Goal: Task Accomplishment & Management: Use online tool/utility

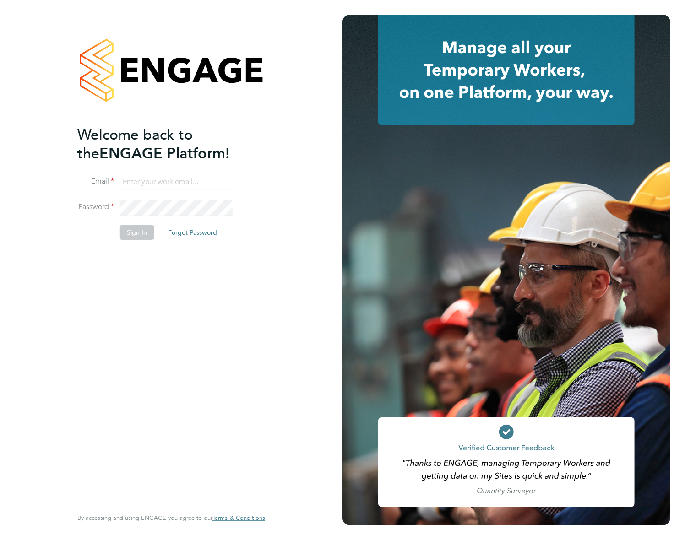
type input "[PERSON_NAME][EMAIL_ADDRESS][PERSON_NAME][DOMAIN_NAME]"
click at [140, 253] on div "Welcome back to the ENGAGE Platform! Email [PERSON_NAME][EMAIL_ADDRESS][PERSON_…" at bounding box center [166, 315] width 179 height 381
click at [136, 230] on button "Sign In" at bounding box center [137, 232] width 35 height 15
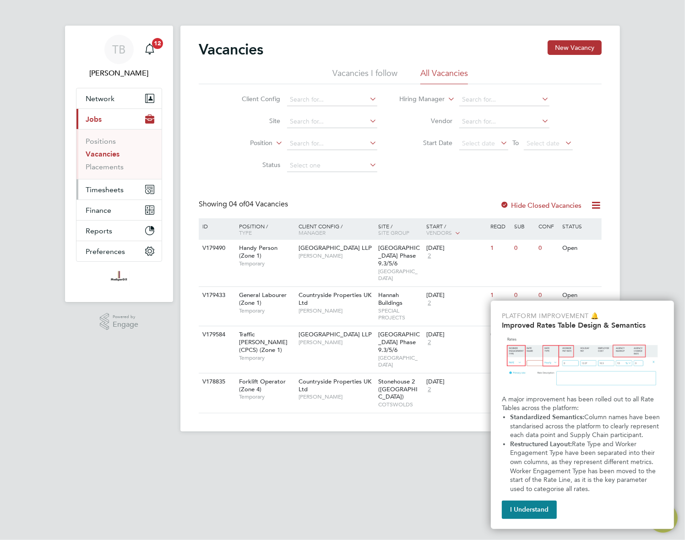
click at [128, 193] on button "Timesheets" at bounding box center [118, 190] width 85 height 20
click at [108, 191] on span "Timesheets" at bounding box center [105, 189] width 38 height 9
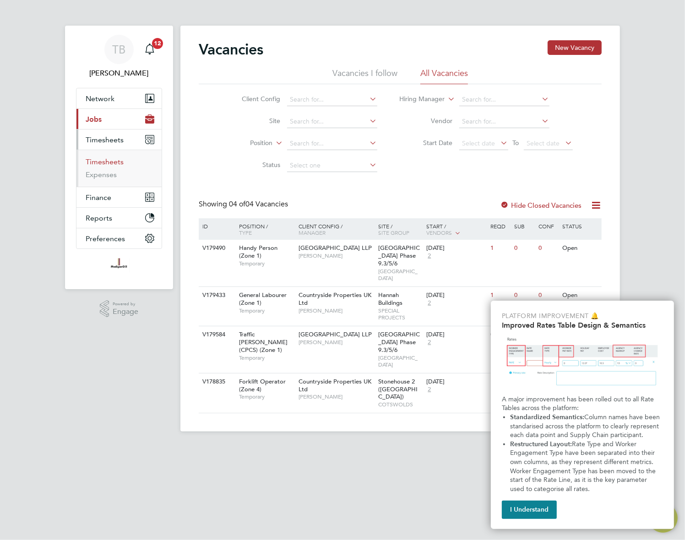
click at [109, 163] on link "Timesheets" at bounding box center [105, 162] width 38 height 9
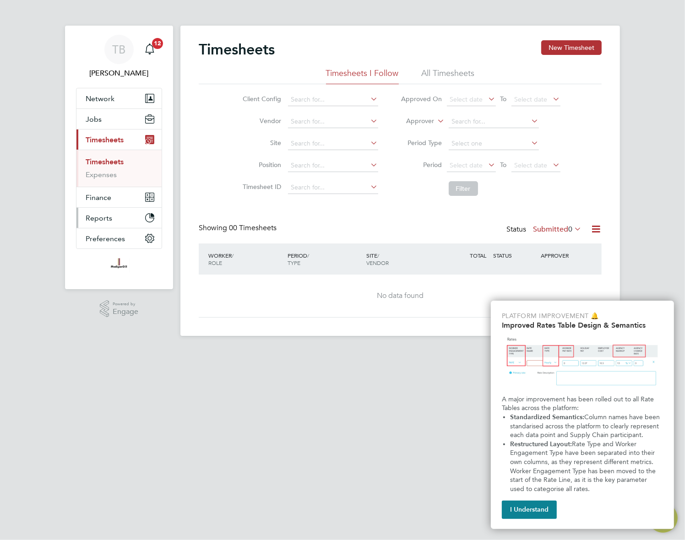
click at [116, 218] on button "Reports" at bounding box center [118, 218] width 85 height 20
click at [105, 175] on button "Reports" at bounding box center [118, 181] width 85 height 20
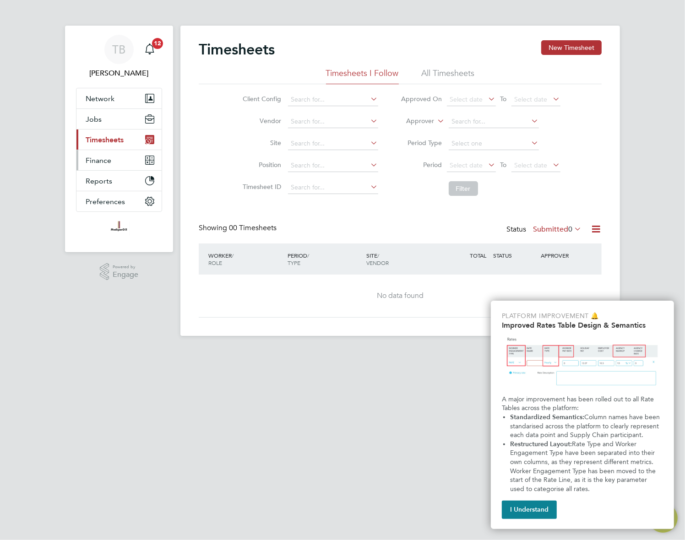
click at [105, 158] on span "Finance" at bounding box center [99, 160] width 26 height 9
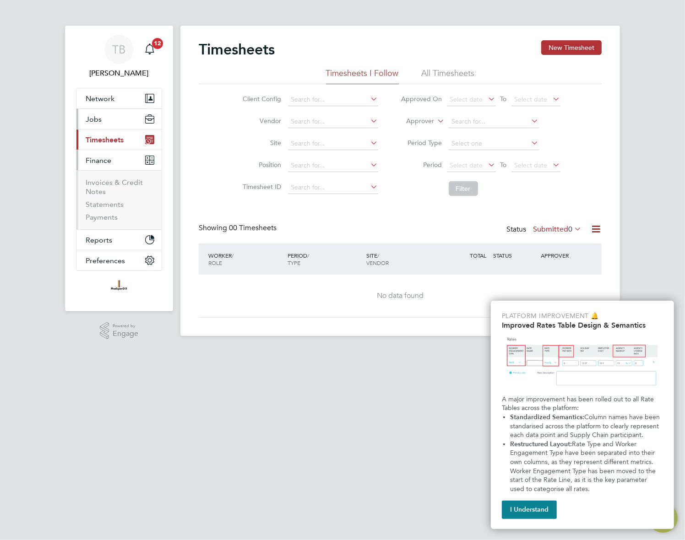
click at [109, 115] on button "Jobs" at bounding box center [118, 119] width 85 height 20
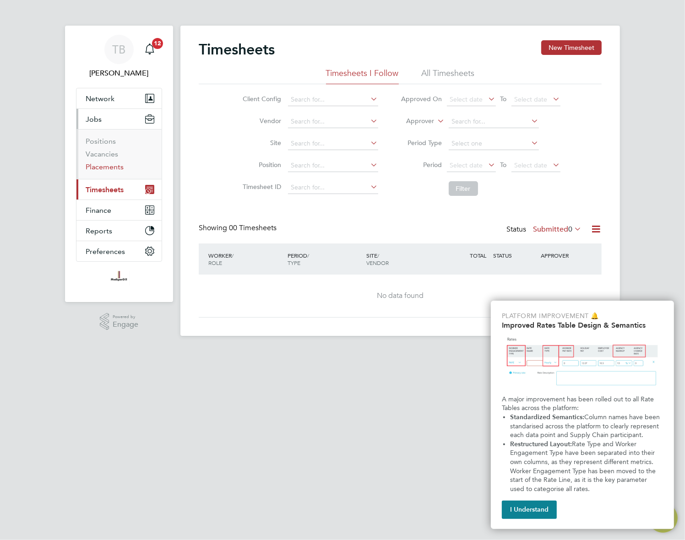
click at [111, 163] on link "Placements" at bounding box center [105, 167] width 38 height 9
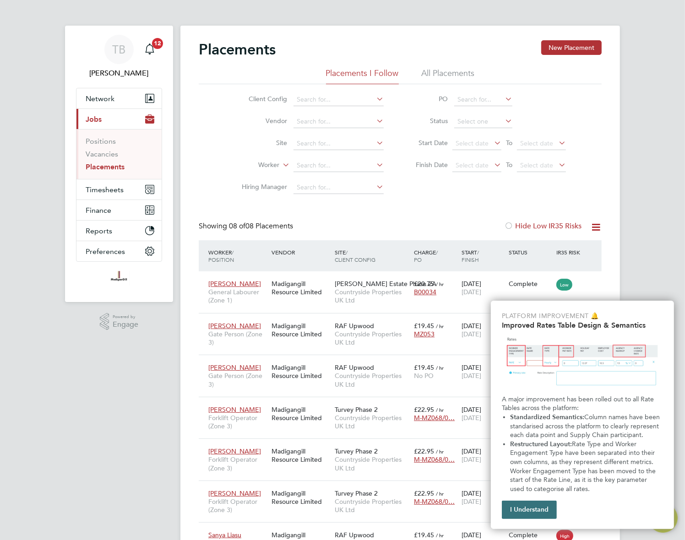
click at [542, 512] on button "I Understand" at bounding box center [529, 510] width 55 height 18
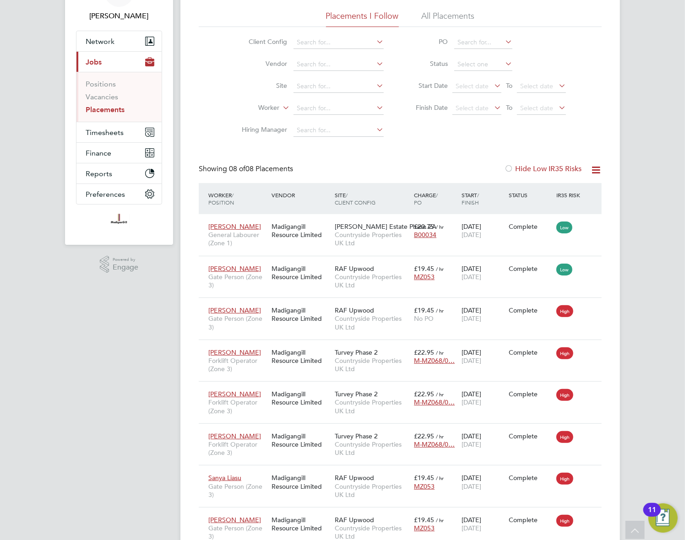
click at [518, 195] on div "Status" at bounding box center [531, 195] width 48 height 16
click at [523, 195] on div "Status" at bounding box center [531, 195] width 48 height 16
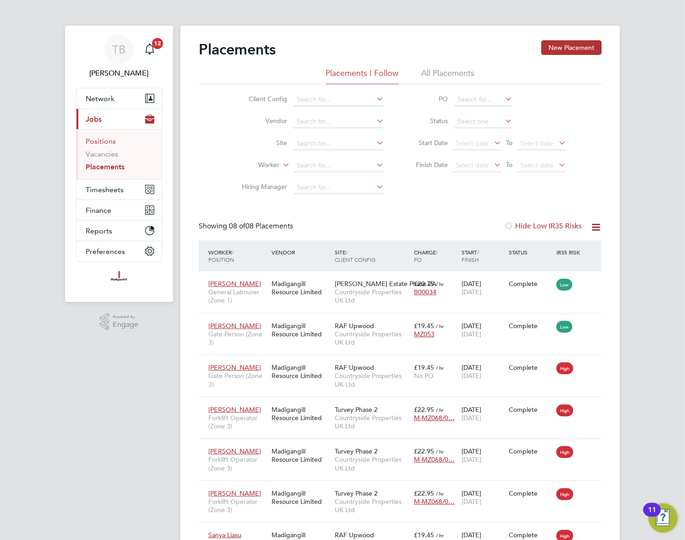
click at [102, 141] on link "Positions" at bounding box center [101, 141] width 30 height 9
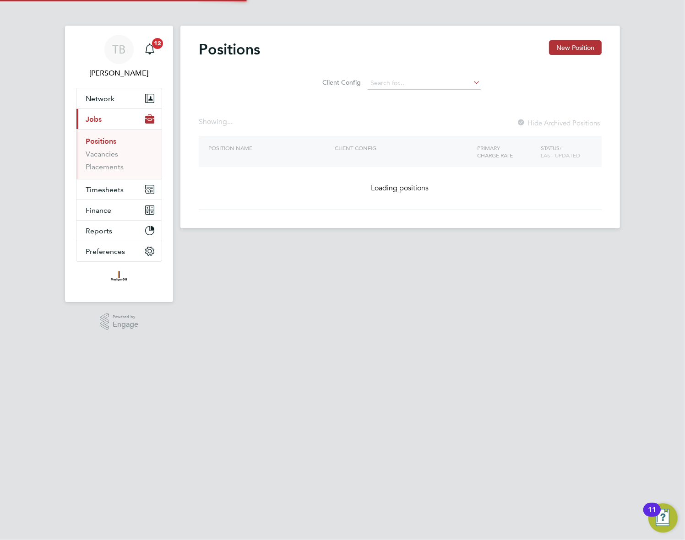
click at [97, 143] on link "Positions" at bounding box center [101, 141] width 31 height 9
click at [102, 140] on link "Positions" at bounding box center [101, 141] width 31 height 9
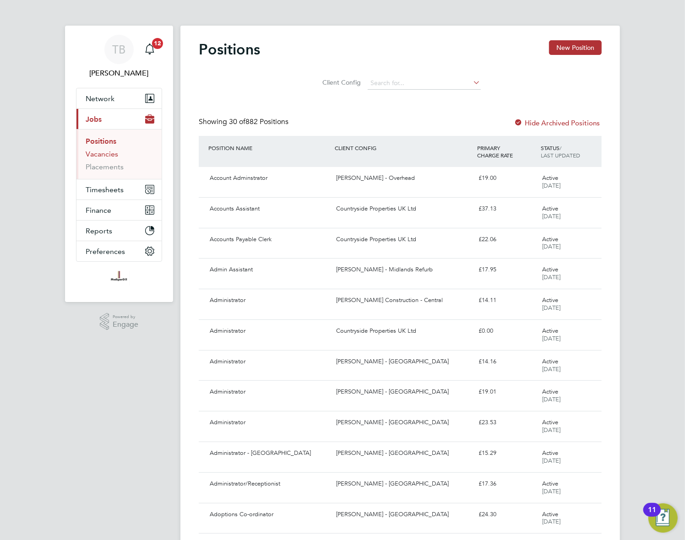
click at [109, 153] on link "Vacancies" at bounding box center [102, 154] width 33 height 9
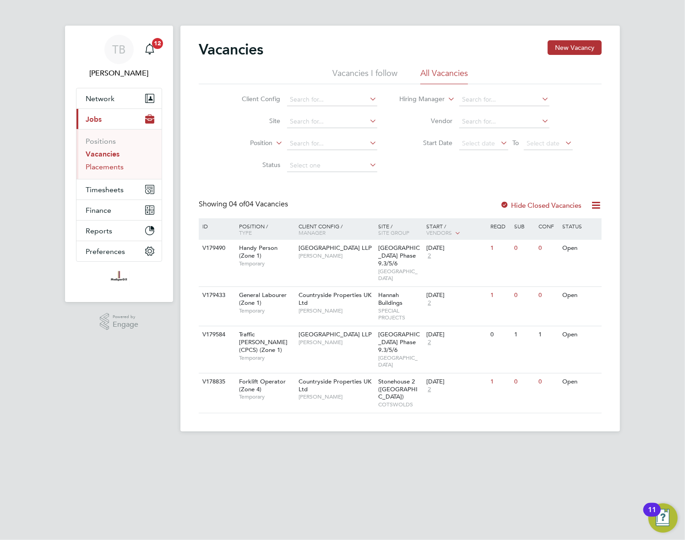
click at [111, 166] on link "Placements" at bounding box center [105, 167] width 38 height 9
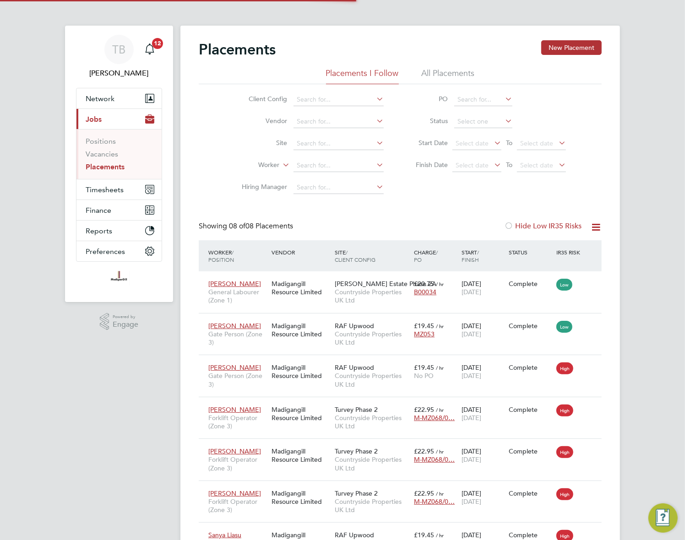
scroll to position [35, 79]
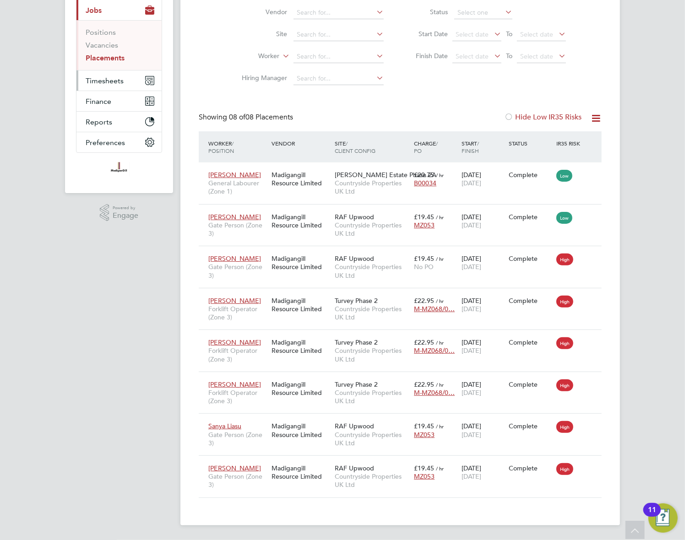
click at [115, 81] on span "Timesheets" at bounding box center [105, 80] width 38 height 9
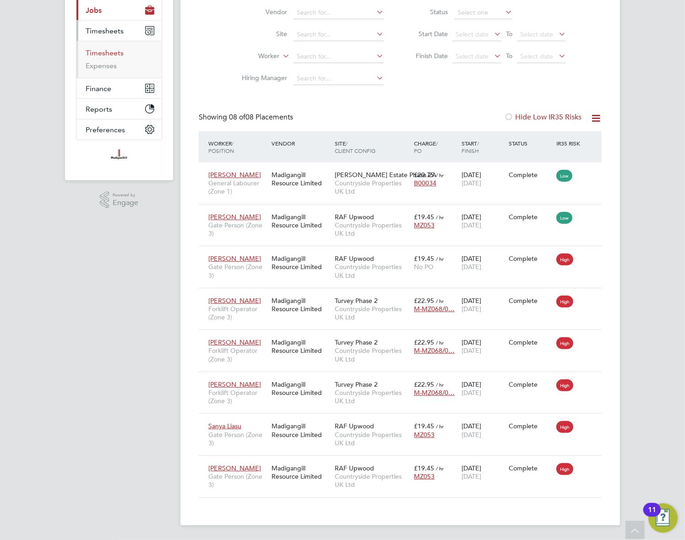
click at [105, 49] on link "Timesheets" at bounding box center [105, 53] width 38 height 9
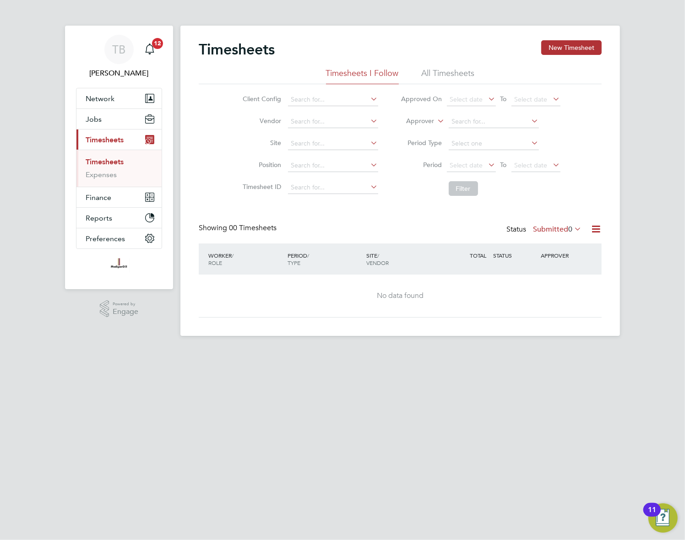
click at [450, 75] on li "All Timesheets" at bounding box center [448, 76] width 53 height 16
